Goal: Task Accomplishment & Management: Manage account settings

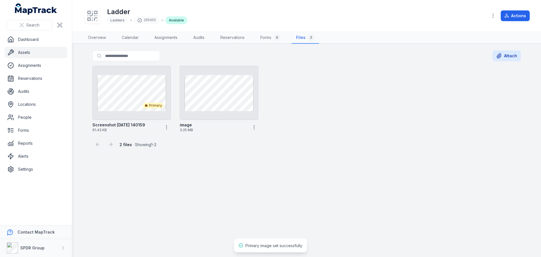
click at [25, 54] on link "Assets" at bounding box center [36, 52] width 63 height 11
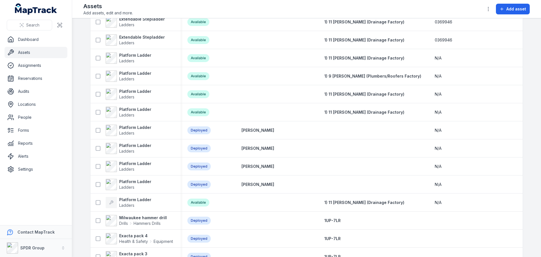
scroll to position [2687, 0]
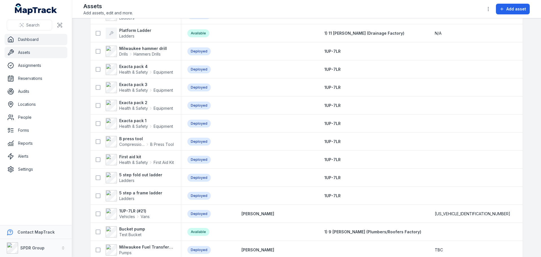
click at [24, 40] on link "Dashboard" at bounding box center [36, 39] width 63 height 11
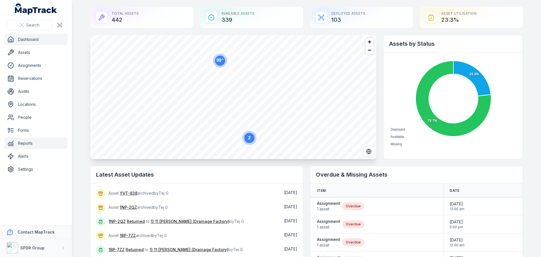
click at [21, 141] on link "Reports" at bounding box center [36, 143] width 63 height 11
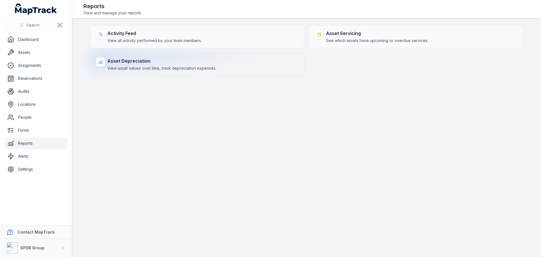
click at [107, 64] on div "Asset Depreciation View asset values over time, track depreciation expenses." at bounding box center [197, 64] width 214 height 23
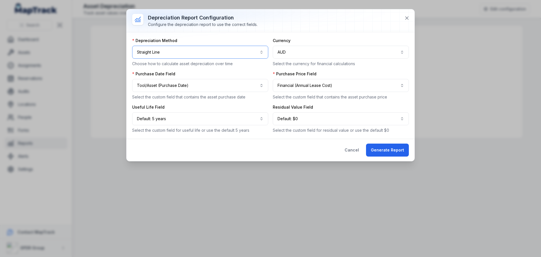
click at [258, 53] on button "**********" at bounding box center [200, 52] width 136 height 13
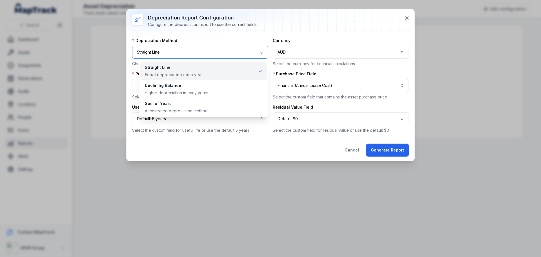
click at [258, 53] on button "**********" at bounding box center [200, 52] width 136 height 13
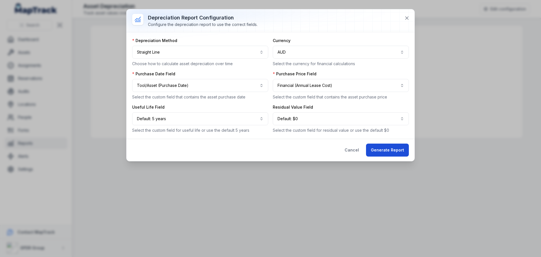
click at [386, 151] on button "Generate Report" at bounding box center [387, 149] width 43 height 13
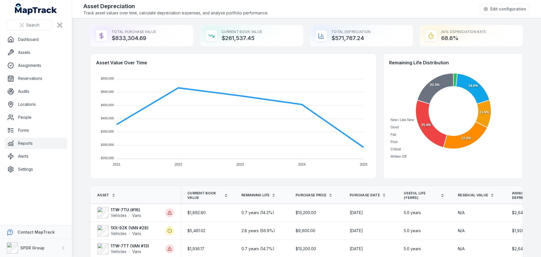
click at [20, 144] on link "Reports" at bounding box center [36, 143] width 63 height 11
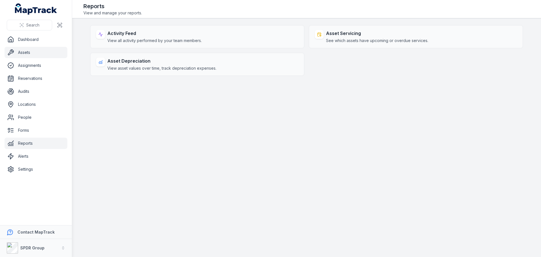
click at [27, 54] on link "Assets" at bounding box center [36, 52] width 63 height 11
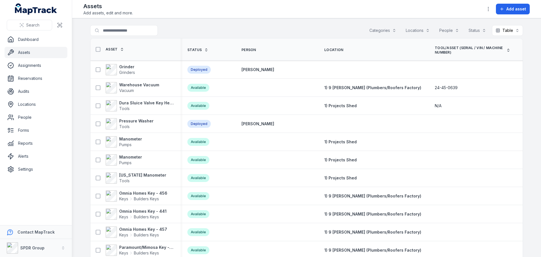
click at [378, 30] on button "Categories" at bounding box center [383, 30] width 34 height 11
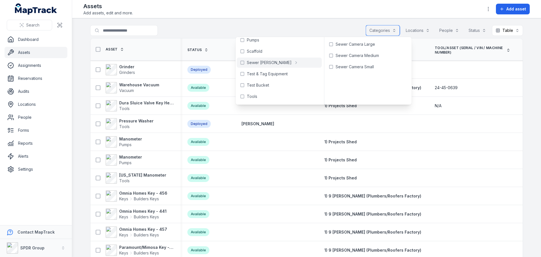
scroll to position [254, 0]
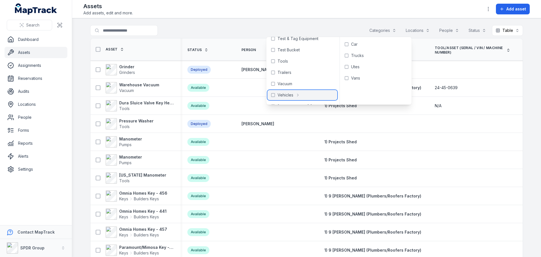
click at [274, 94] on icon at bounding box center [273, 95] width 5 height 5
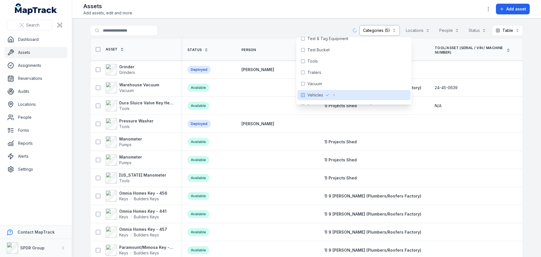
click at [341, 22] on main "**********" at bounding box center [306, 137] width 469 height 238
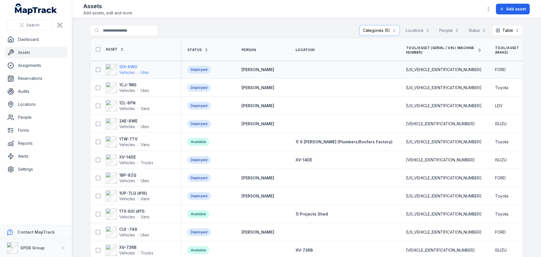
click at [122, 66] on strong "1XX-6WD" at bounding box center [134, 67] width 30 height 6
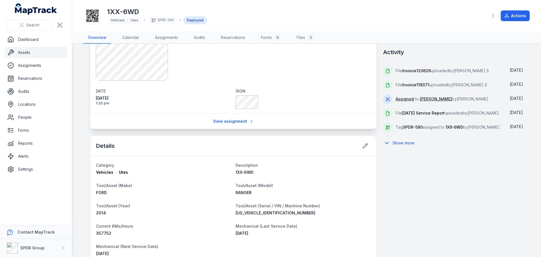
scroll to position [166, 0]
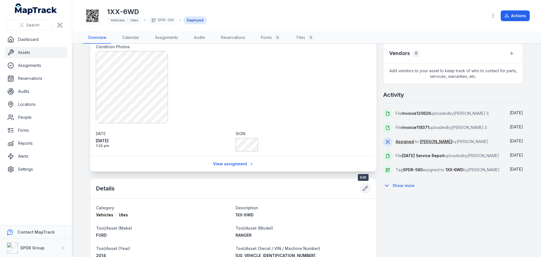
click at [363, 187] on icon at bounding box center [365, 188] width 6 height 6
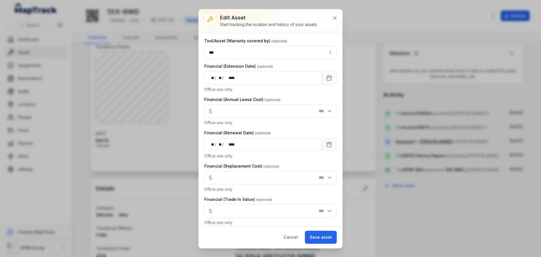
scroll to position [415, 0]
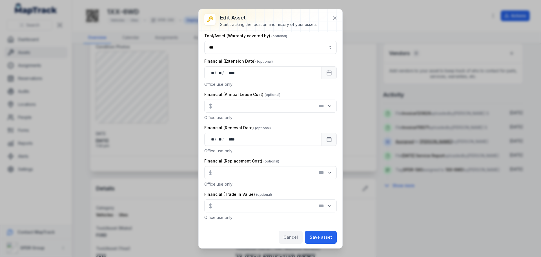
click at [292, 238] on button "Cancel" at bounding box center [291, 236] width 24 height 13
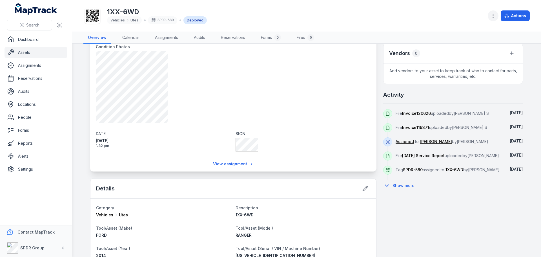
click at [490, 16] on button "button" at bounding box center [493, 15] width 11 height 11
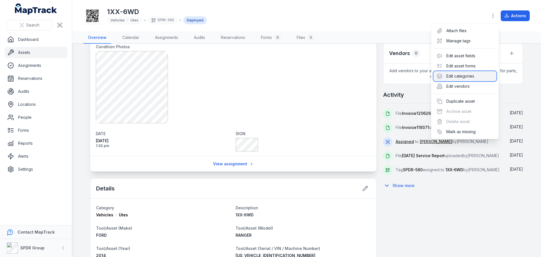
click at [456, 76] on div "Edit categories" at bounding box center [464, 76] width 63 height 10
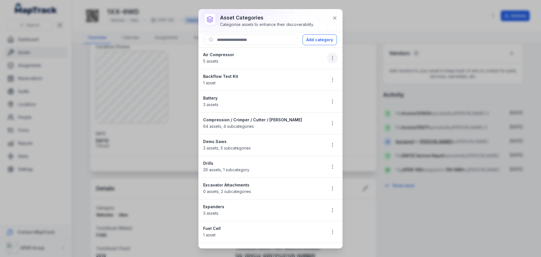
click at [330, 57] on icon "button" at bounding box center [333, 58] width 6 height 6
click at [338, 17] on button at bounding box center [334, 18] width 11 height 11
